Goal: Task Accomplishment & Management: Manage account settings

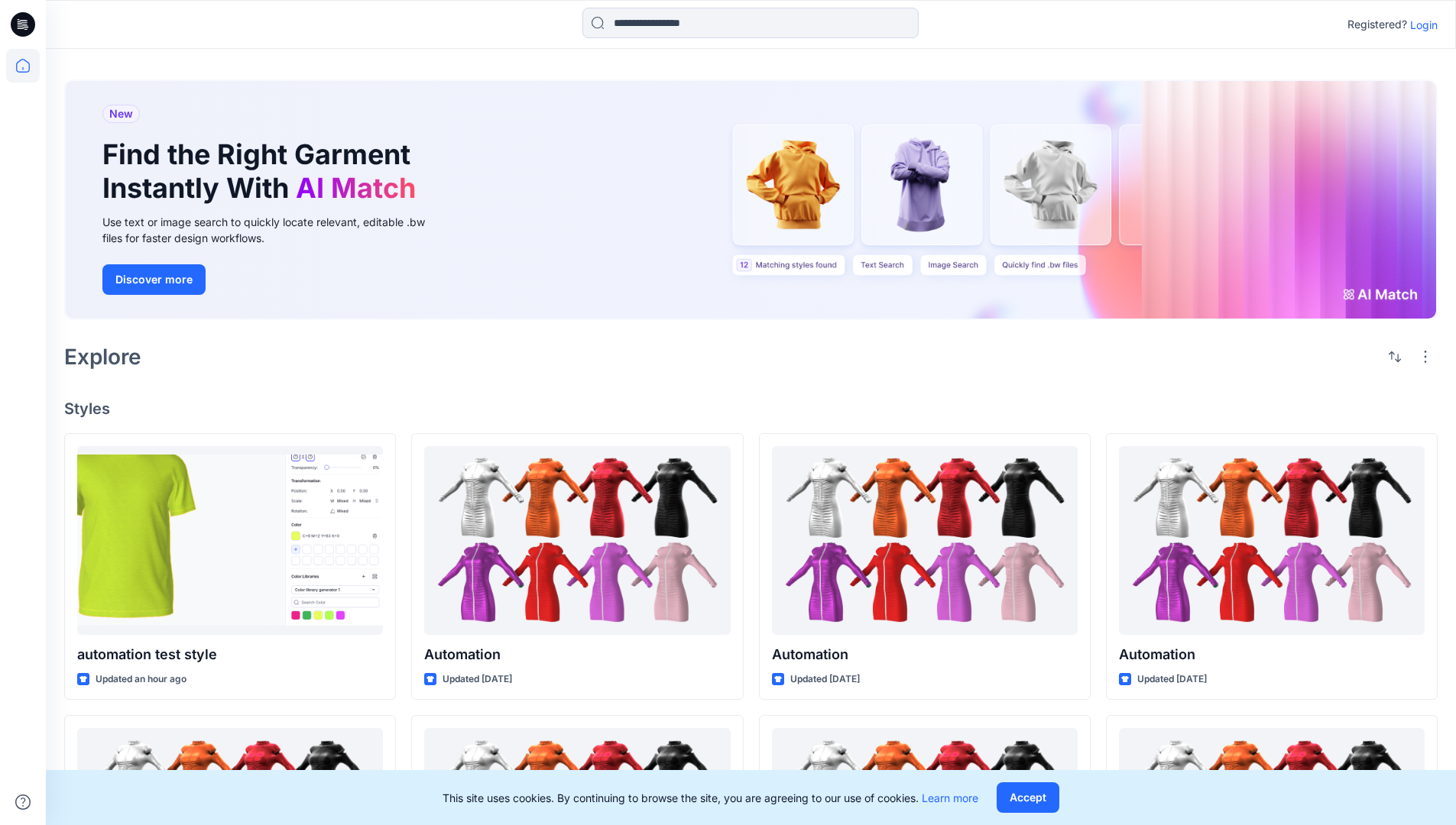
click at [1420, 25] on p "Login" at bounding box center [1423, 25] width 28 height 16
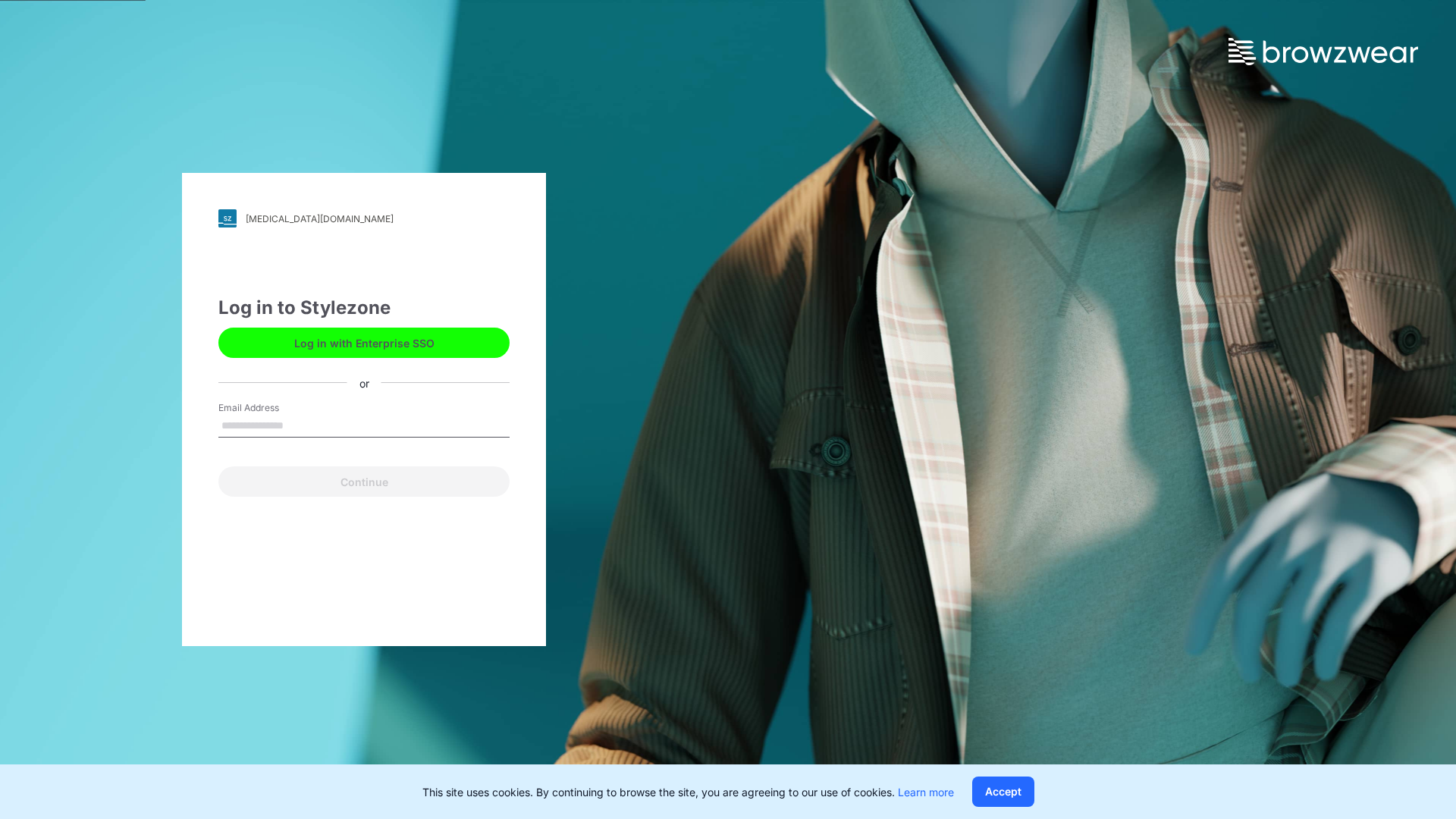
click at [300, 425] on input "Email Address" at bounding box center [363, 426] width 291 height 23
type input "**********"
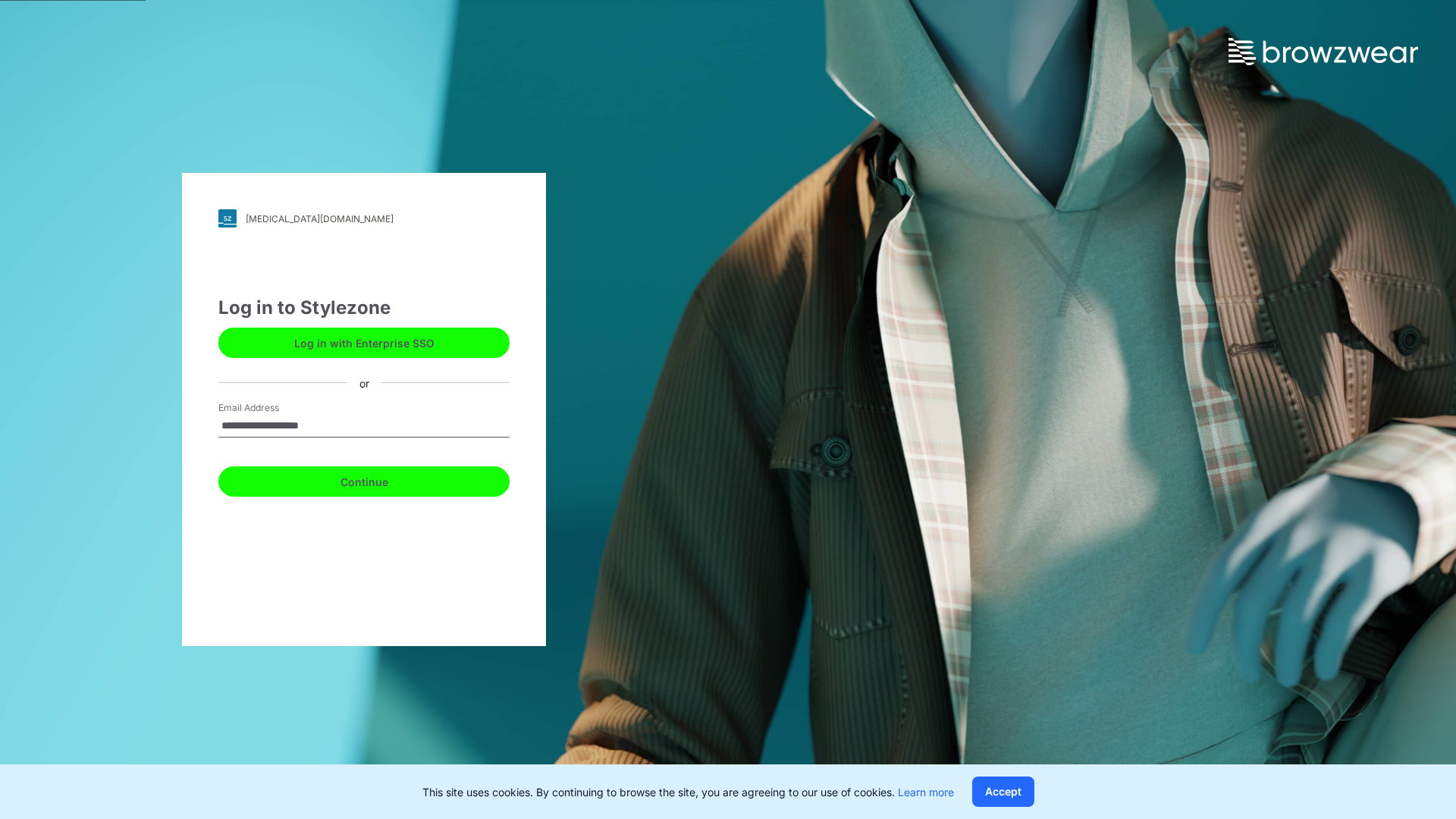
click at [380, 479] on button "Continue" at bounding box center [363, 482] width 291 height 30
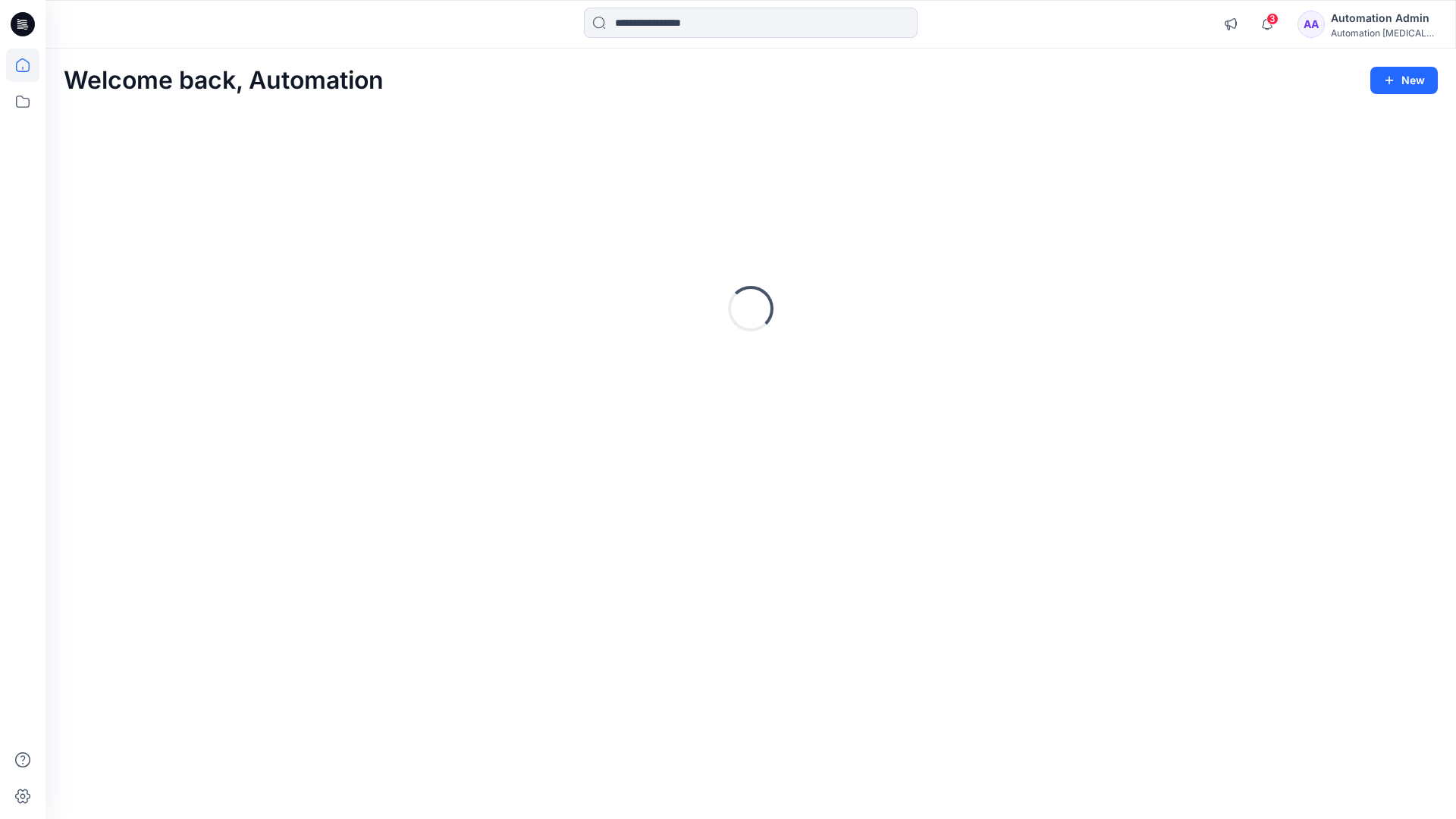
click at [28, 65] on icon at bounding box center [23, 65] width 13 height 13
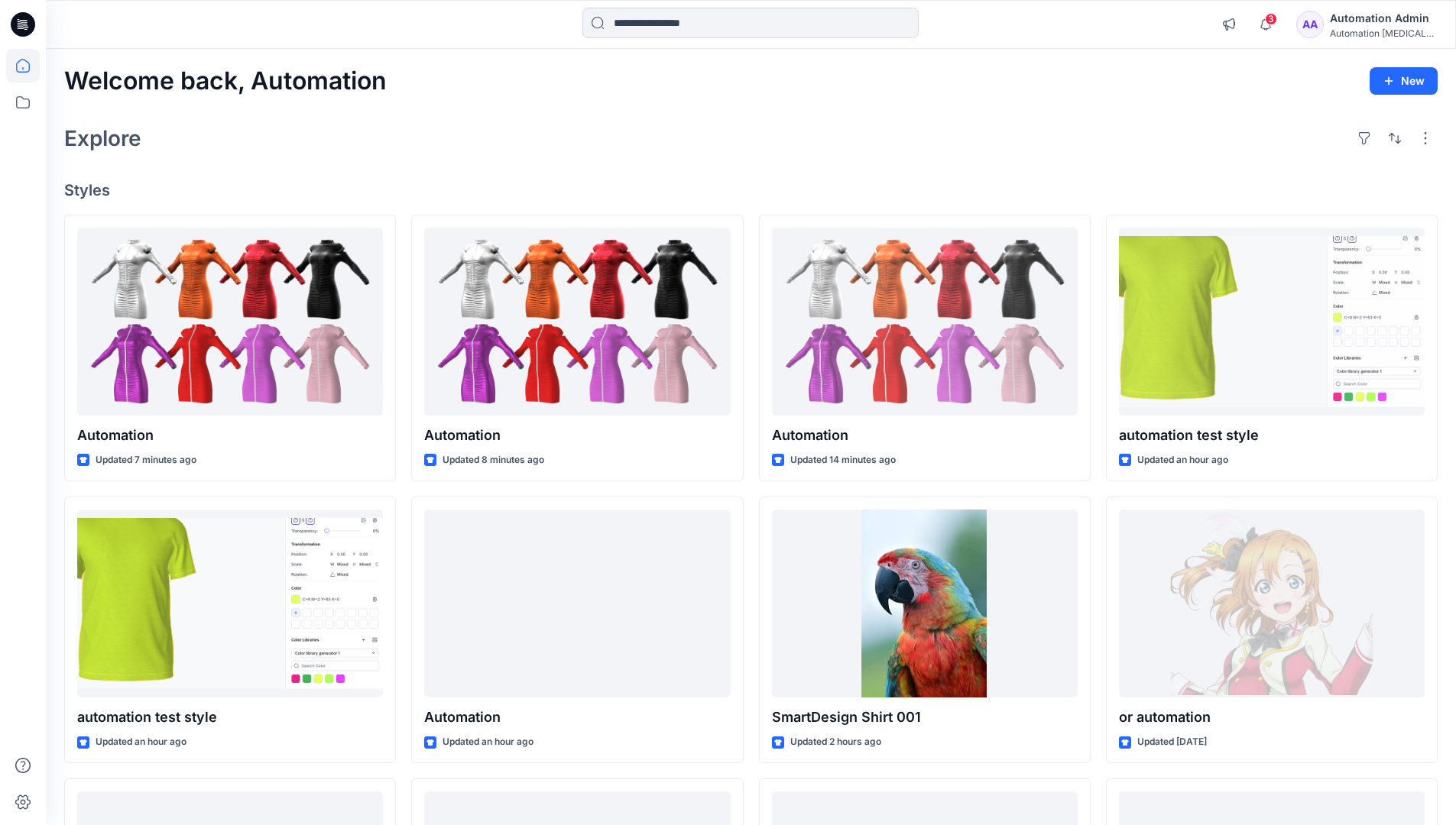
click at [1373, 26] on div "Automation Admin" at bounding box center [1383, 18] width 107 height 18
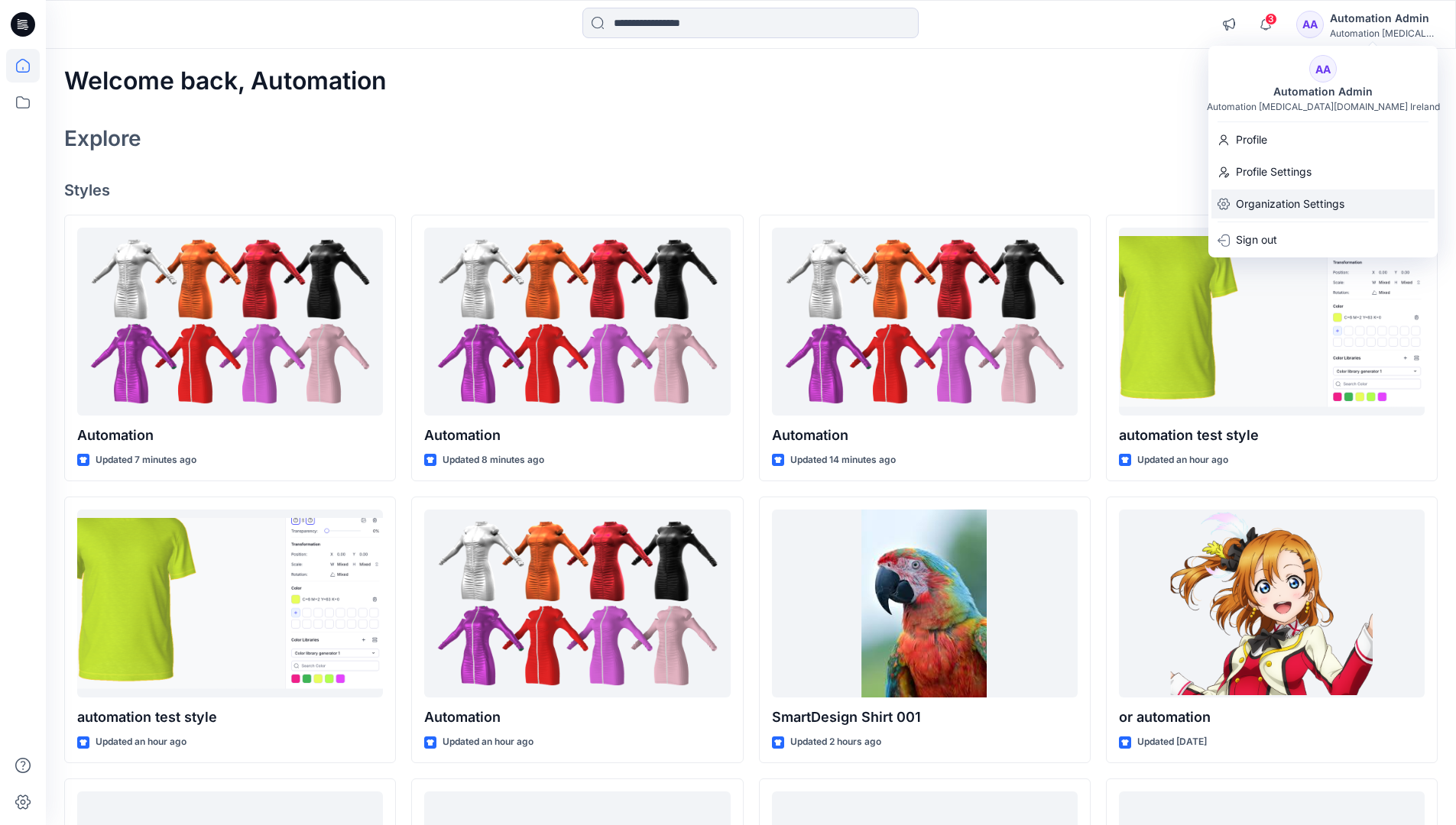
click at [1347, 200] on div "Organization Settings" at bounding box center [1322, 204] width 223 height 29
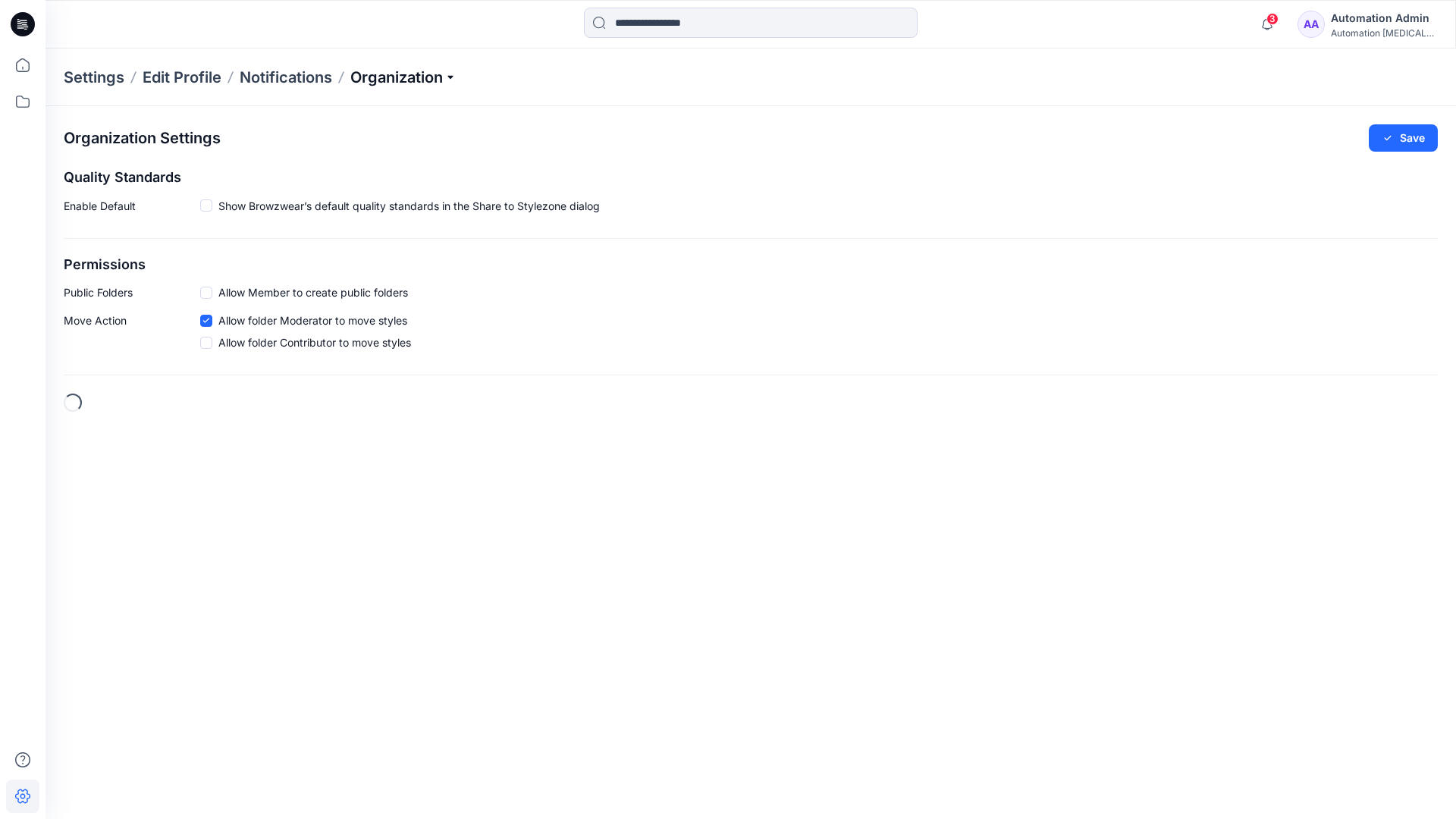
click at [444, 82] on p "Organization" at bounding box center [403, 77] width 106 height 21
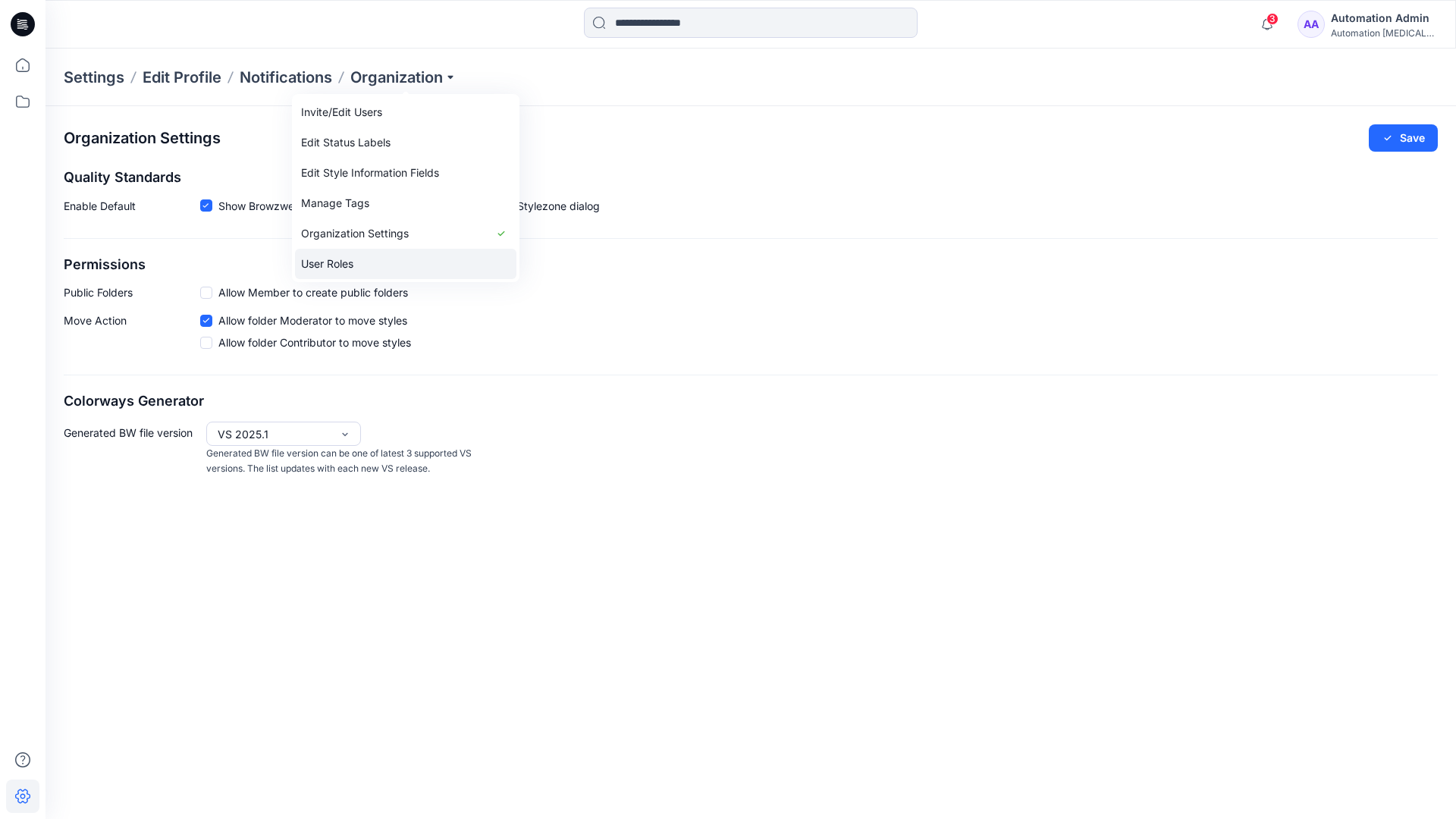
click at [344, 262] on link "User Roles" at bounding box center [405, 264] width 221 height 30
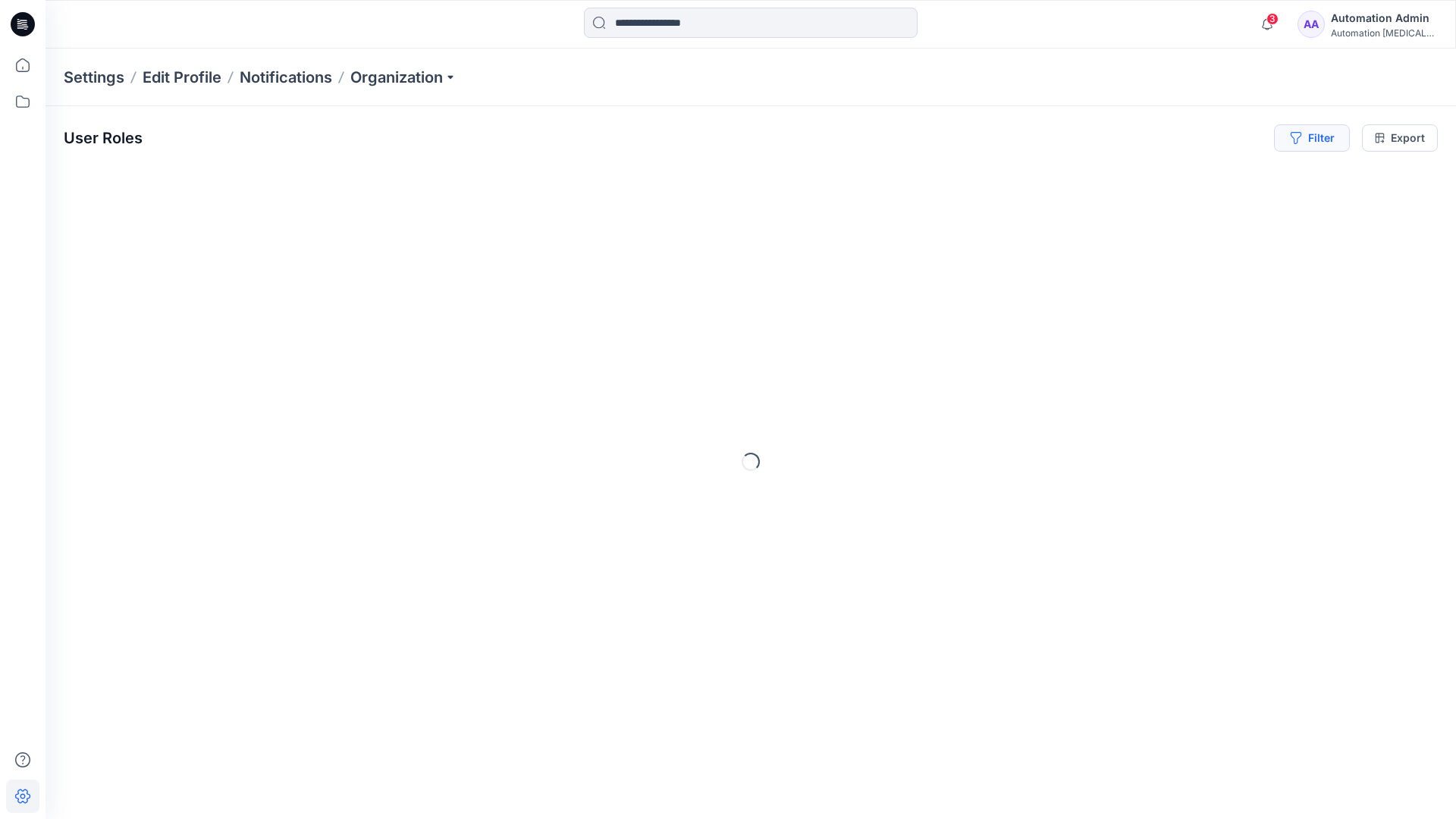
click at [1323, 143] on button "Filter" at bounding box center [1312, 138] width 76 height 28
click at [1120, 177] on div at bounding box center [1081, 178] width 157 height 19
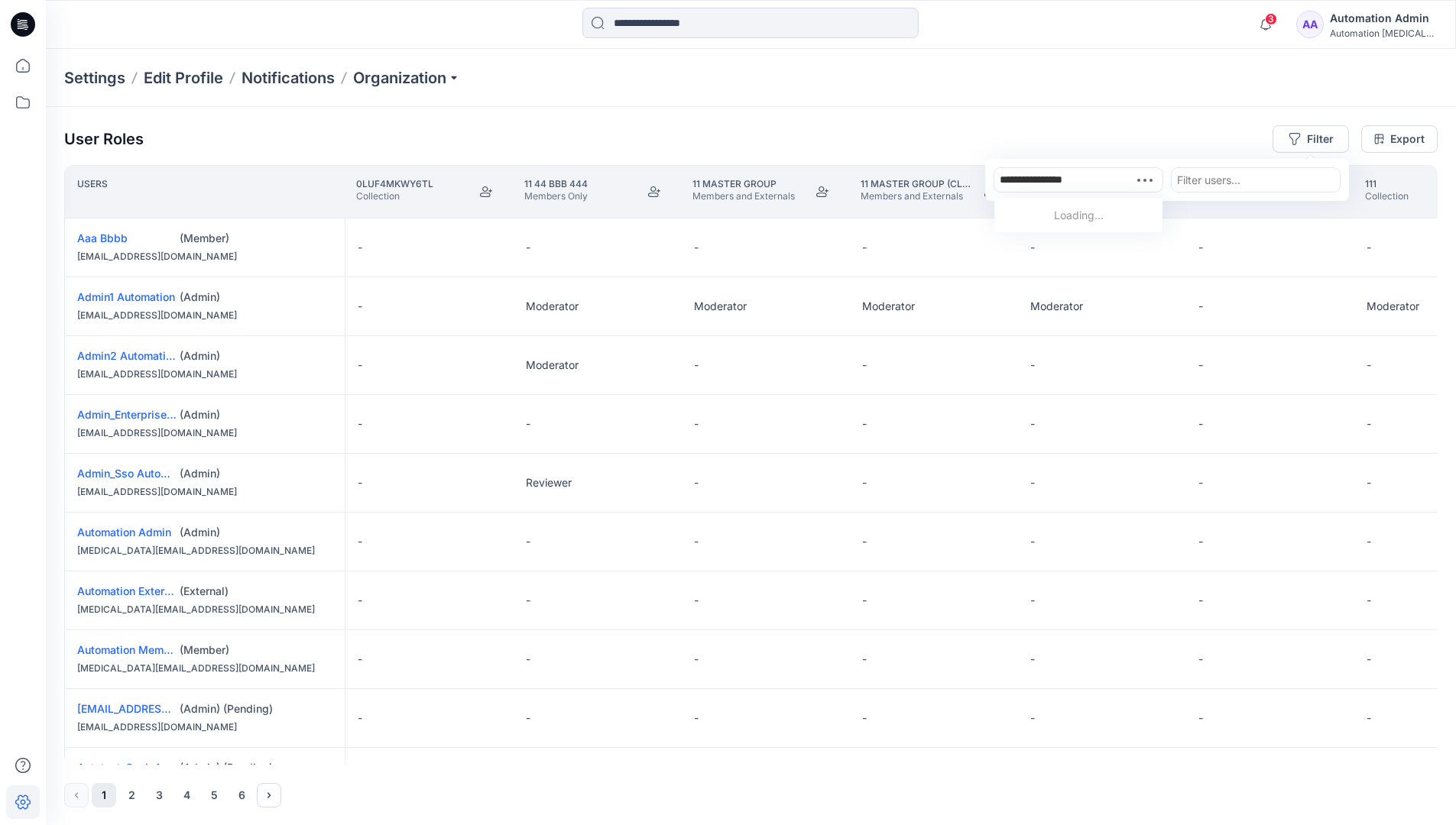
type input "**********"
click at [1095, 207] on div "Automation testim.io" at bounding box center [1078, 232] width 150 height 50
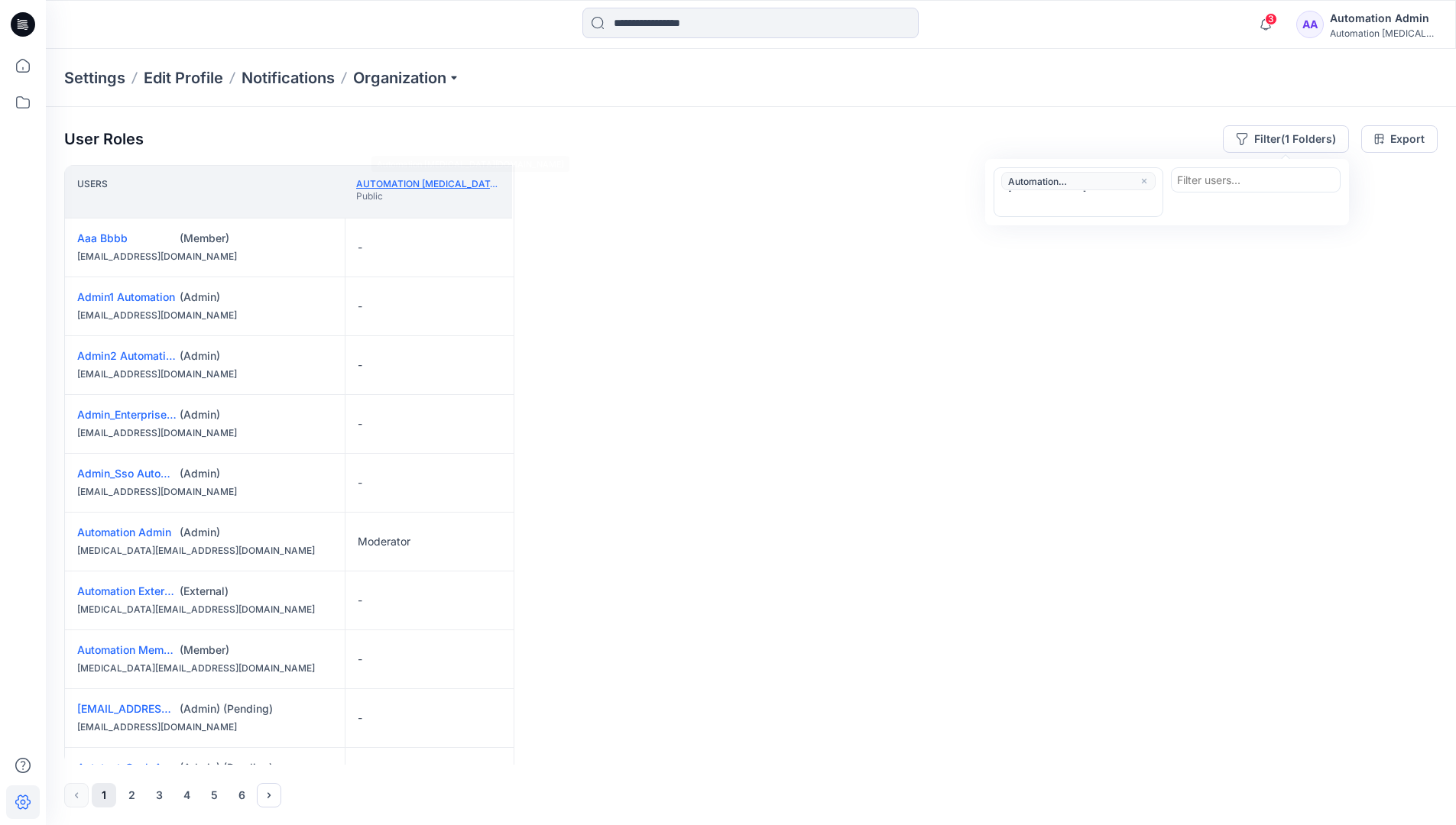
click at [455, 183] on link "Automation testim.io" at bounding box center [467, 184] width 220 height 11
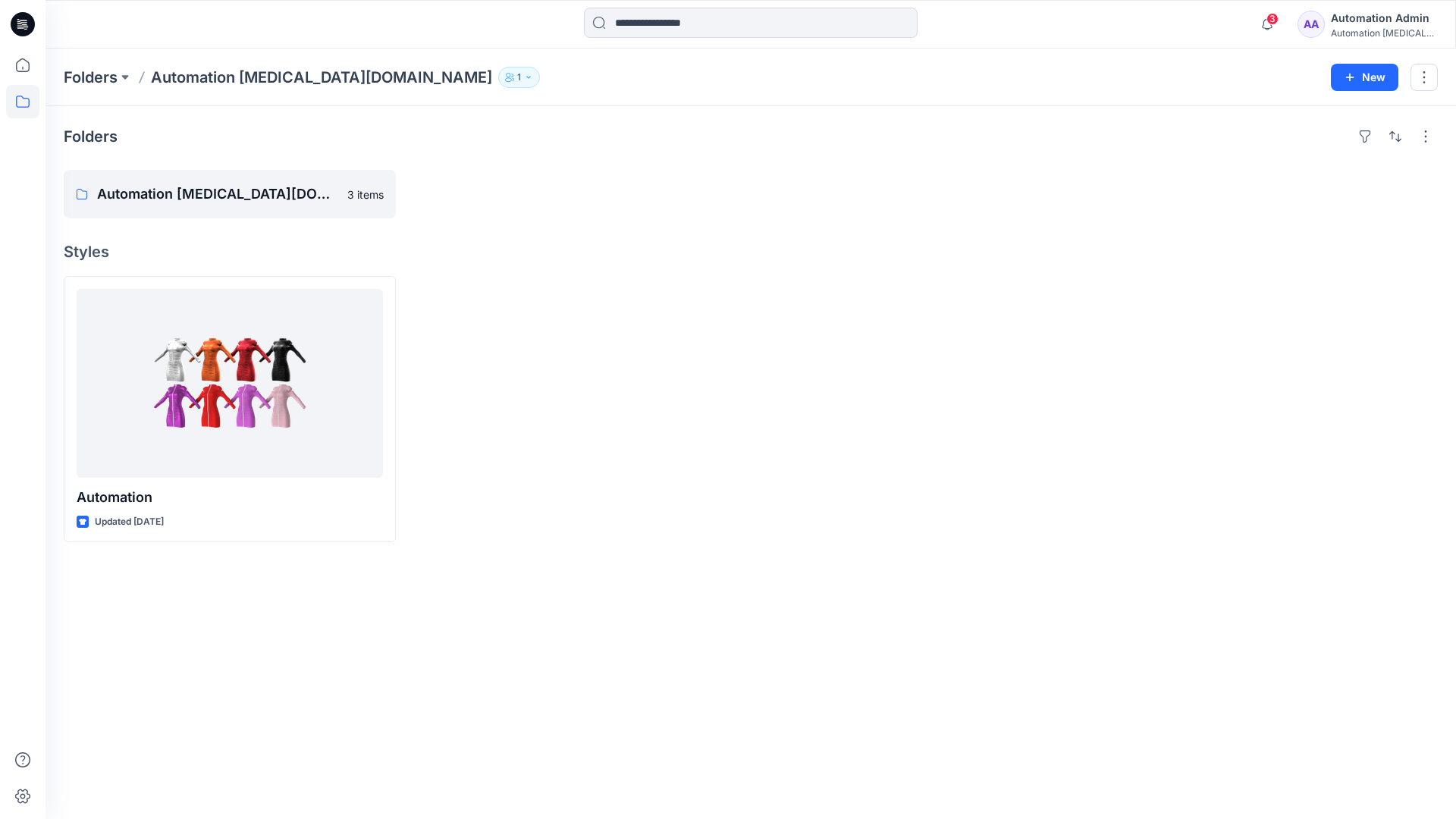
click at [1357, 28] on div "Automation [MEDICAL_DATA]..." at bounding box center [1384, 33] width 106 height 11
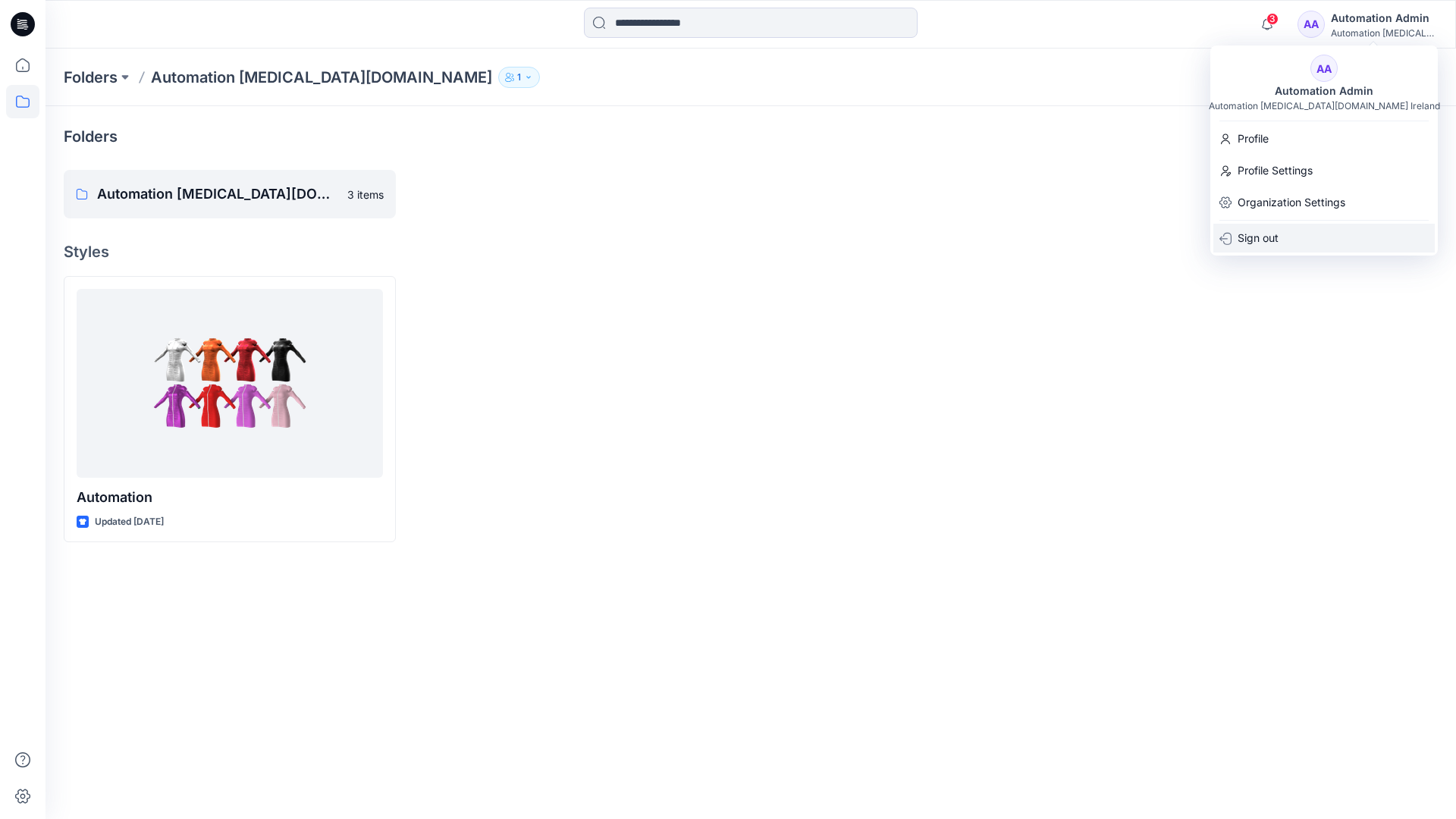
click at [1299, 235] on div "Sign out" at bounding box center [1323, 238] width 221 height 28
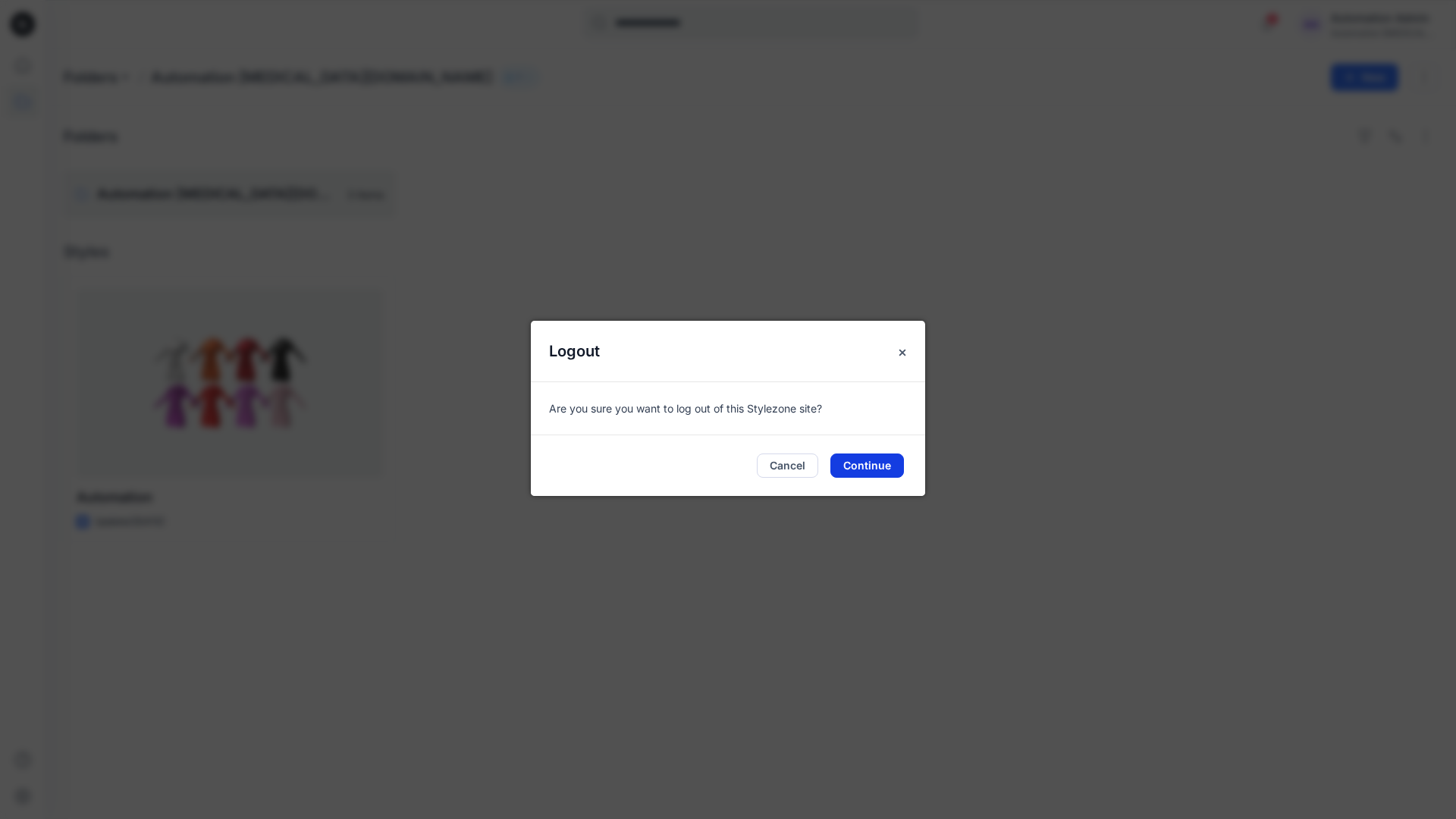
click at [902, 458] on button "Continue" at bounding box center [867, 466] width 74 height 25
